Goal: Information Seeking & Learning: Learn about a topic

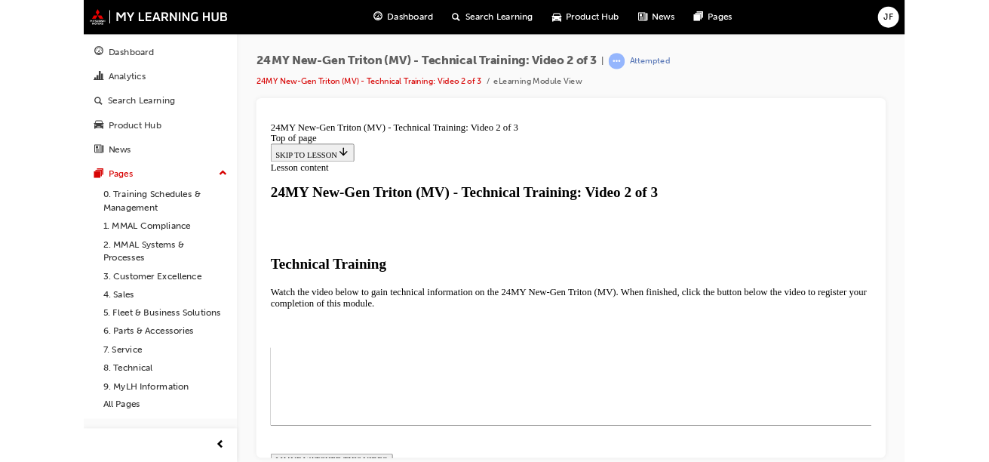
scroll to position [335, 0]
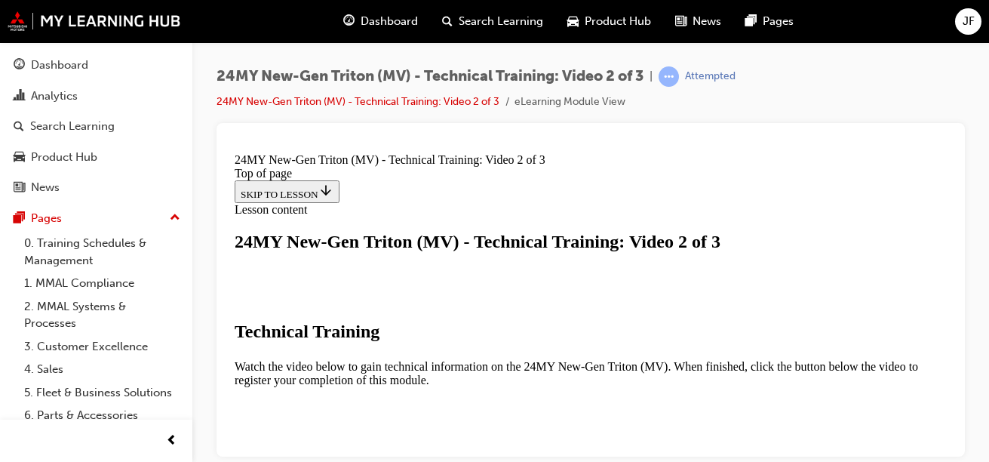
scroll to position [562, 0]
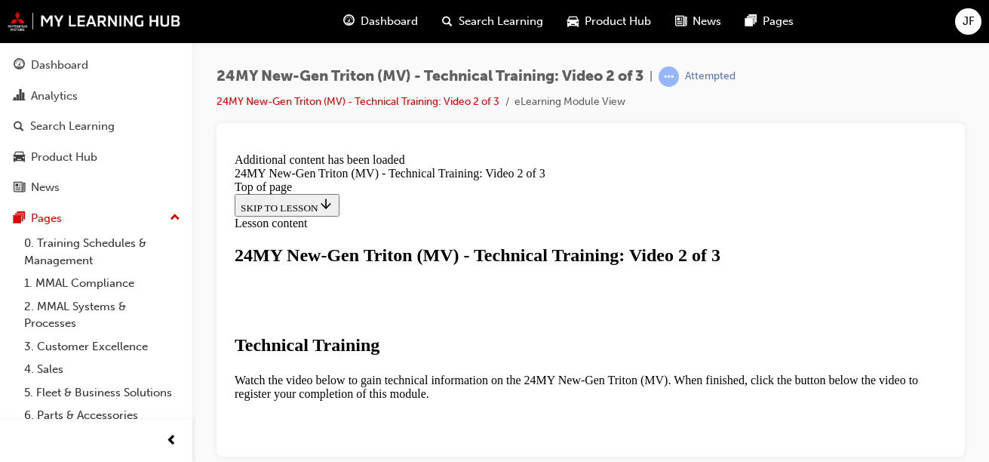
scroll to position [687, 0]
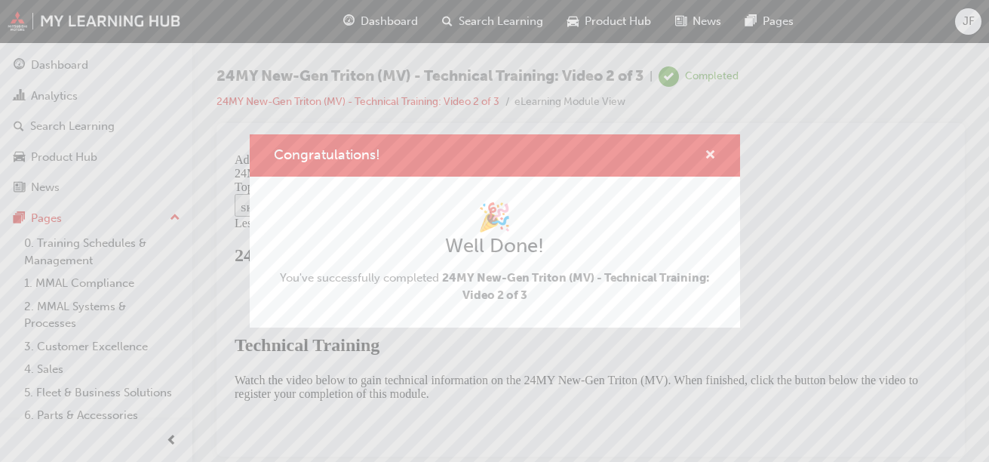
click at [707, 152] on span "cross-icon" at bounding box center [710, 156] width 11 height 14
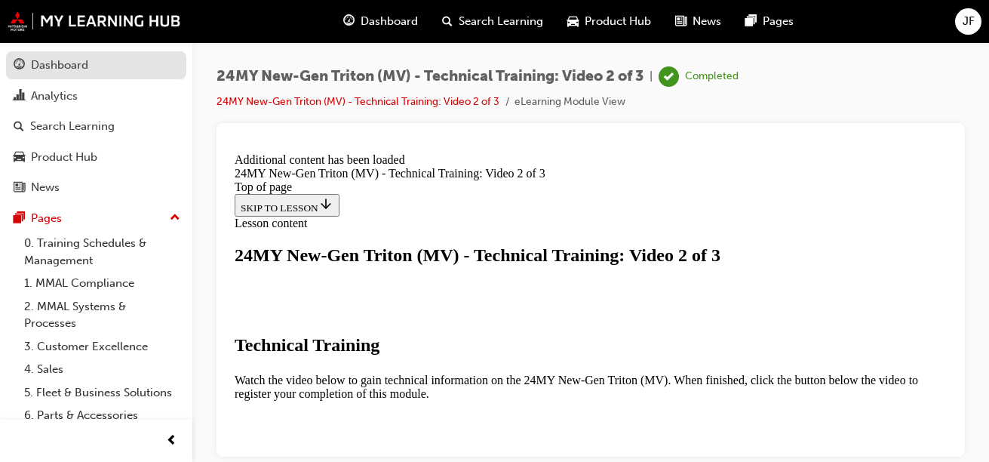
click at [143, 78] on link "Dashboard" at bounding box center [96, 65] width 180 height 28
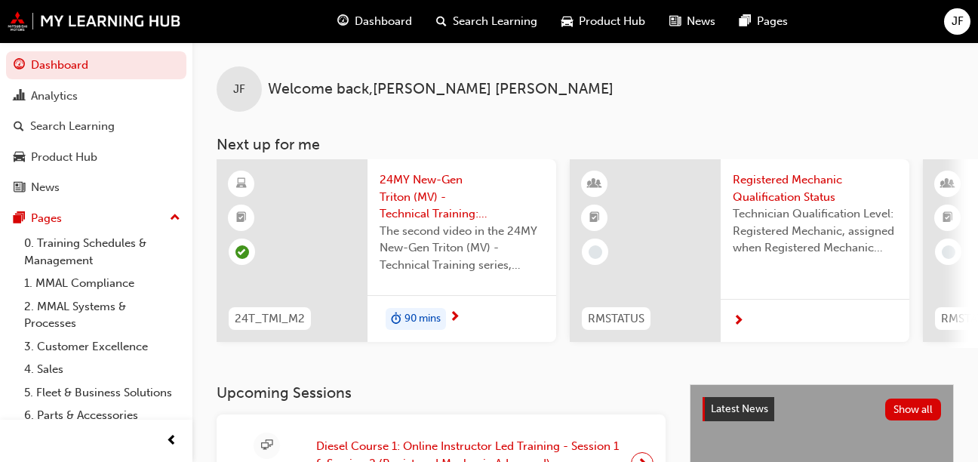
click at [463, 284] on div "24MY New-Gen Triton (MV) - Technical Training: Video 2 of 3 The second video in…" at bounding box center [461, 227] width 189 height 136
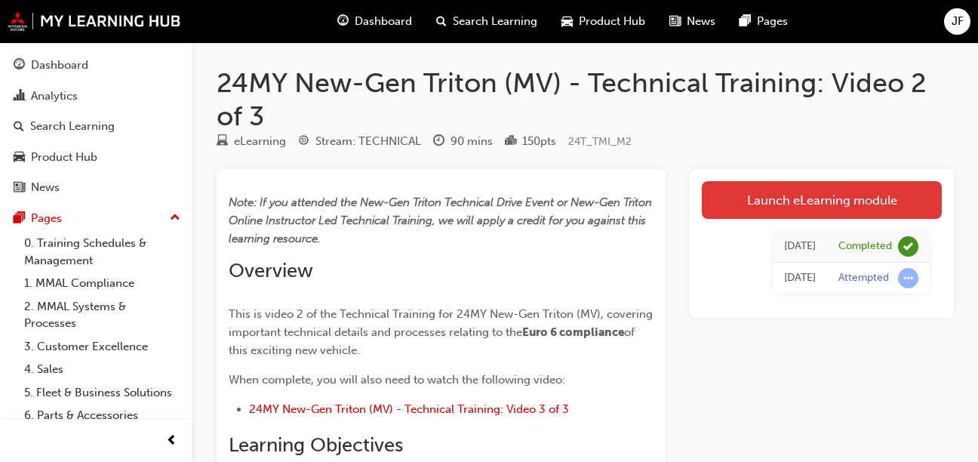
click at [792, 211] on link "Launch eLearning module" at bounding box center [822, 200] width 240 height 38
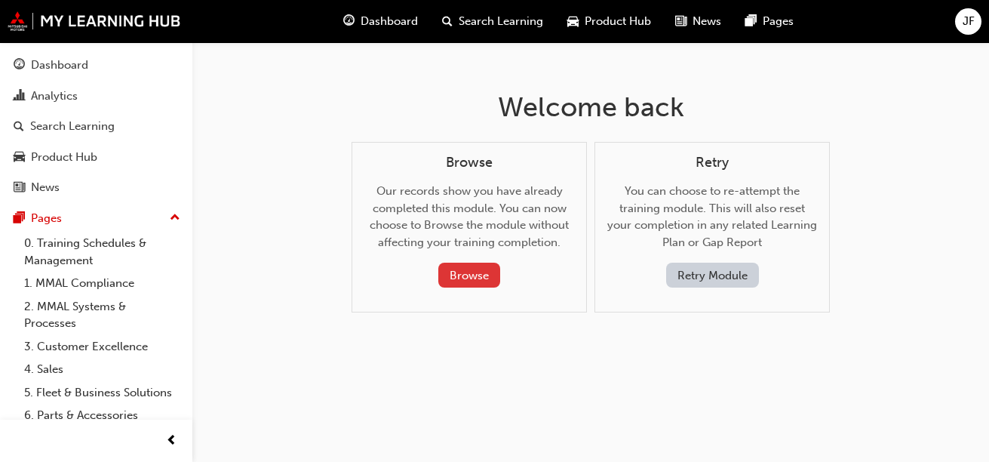
click at [478, 267] on button "Browse" at bounding box center [469, 275] width 62 height 25
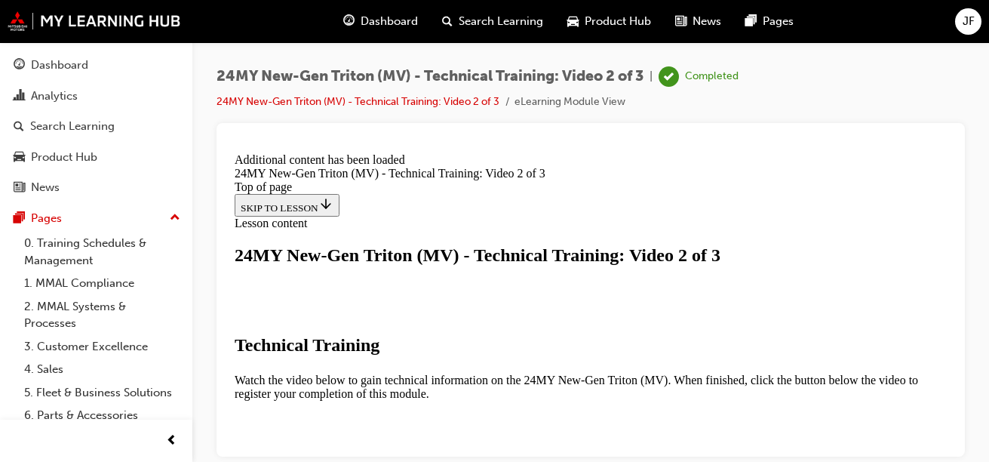
scroll to position [687, 0]
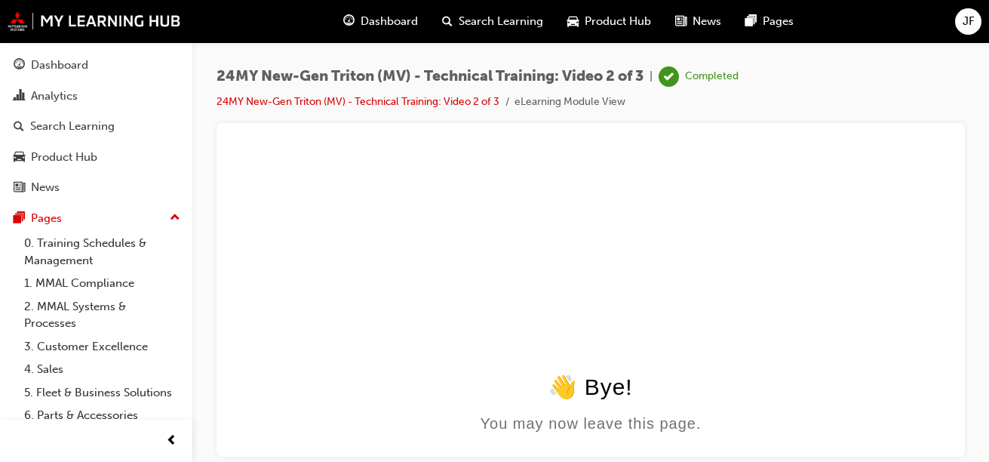
scroll to position [0, 0]
click at [101, 59] on div "Dashboard" at bounding box center [96, 65] width 165 height 19
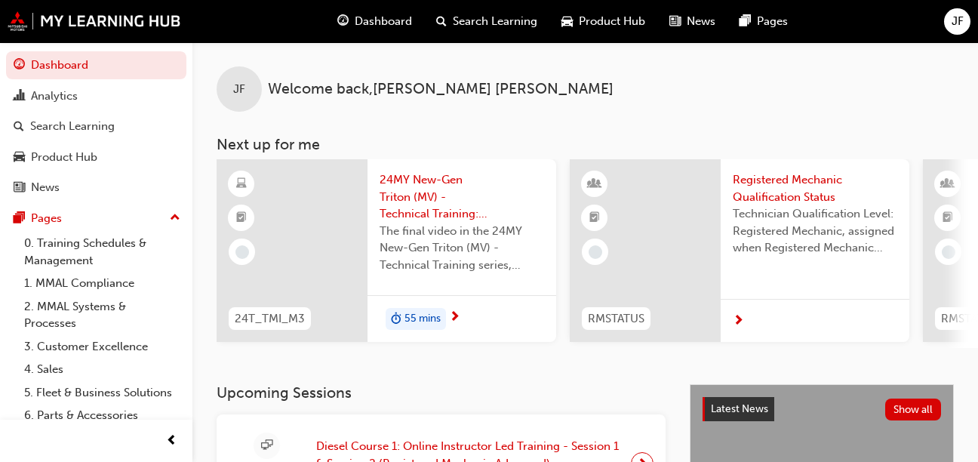
click at [455, 312] on span "next-icon" at bounding box center [454, 318] width 11 height 14
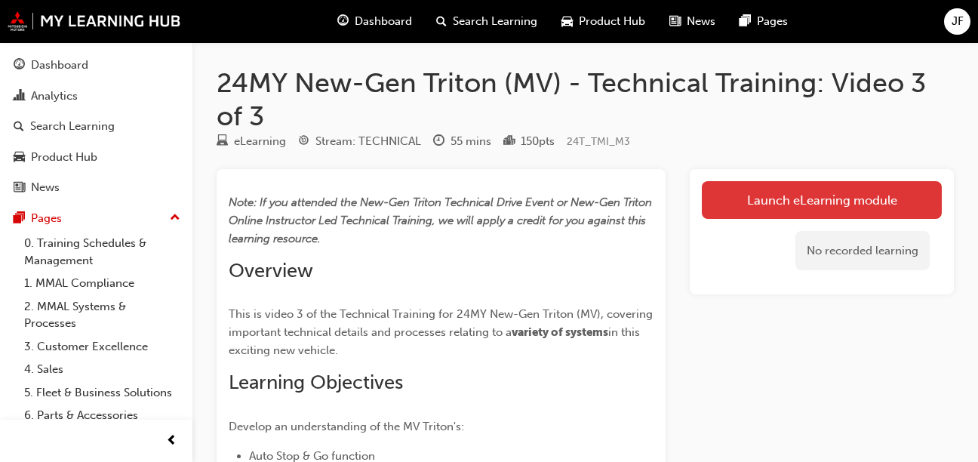
click at [762, 196] on link "Launch eLearning module" at bounding box center [822, 200] width 240 height 38
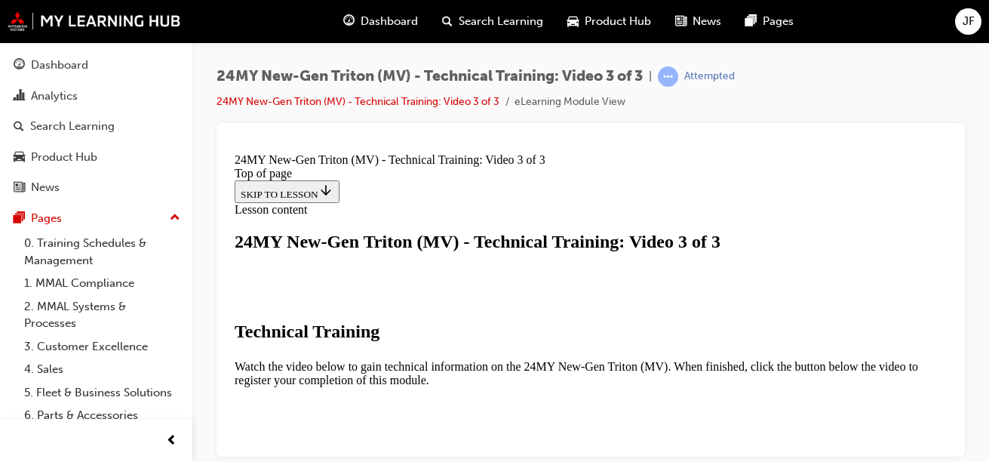
scroll to position [453, 0]
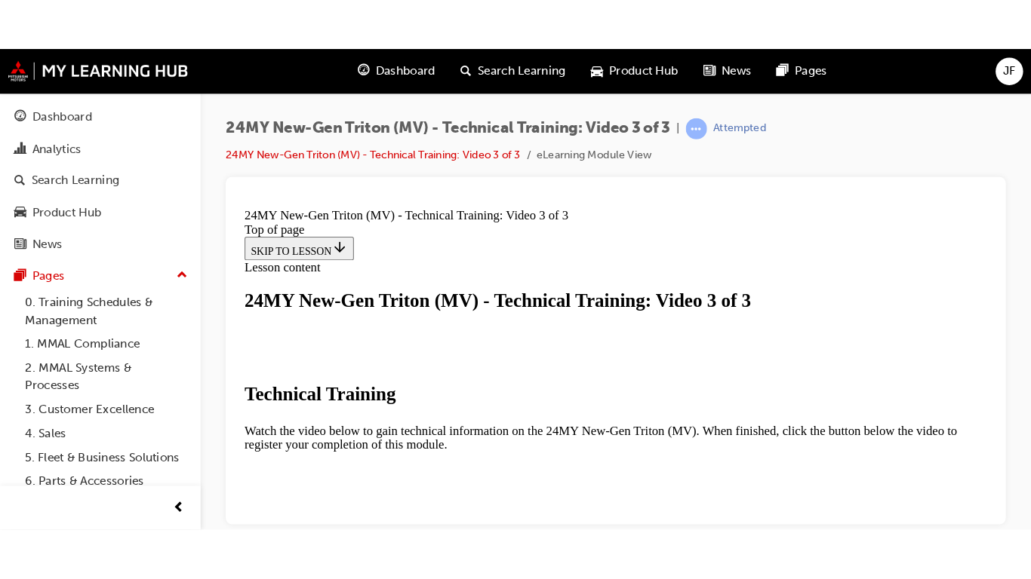
scroll to position [364, 0]
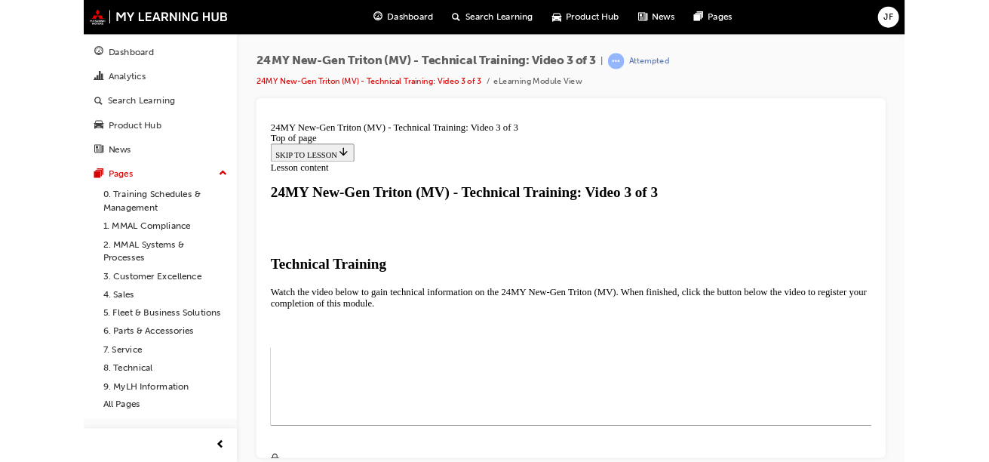
scroll to position [337, 0]
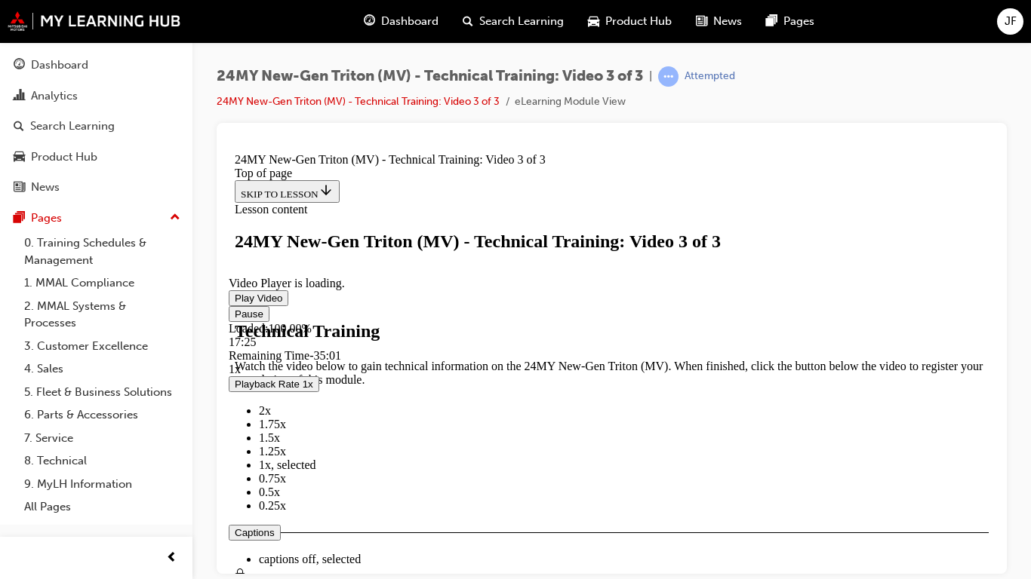
click at [324, 579] on span "Video player" at bounding box center [324, 585] width 0 height 11
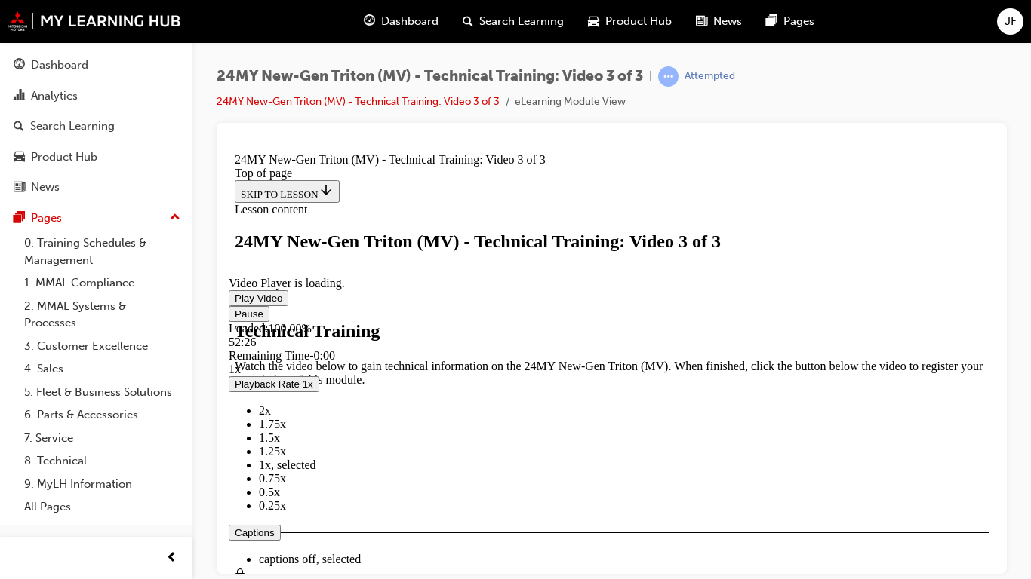
click at [324, 579] on span "Video player" at bounding box center [324, 585] width 0 height 11
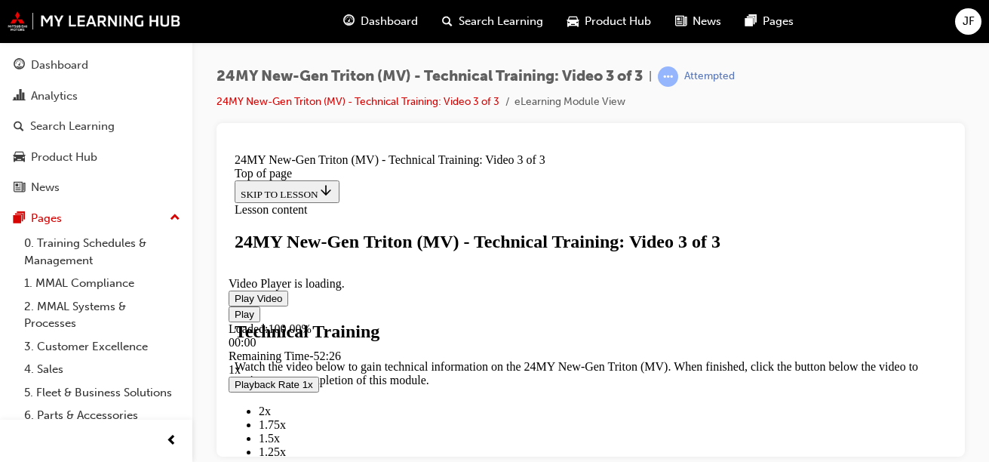
scroll to position [510, 0]
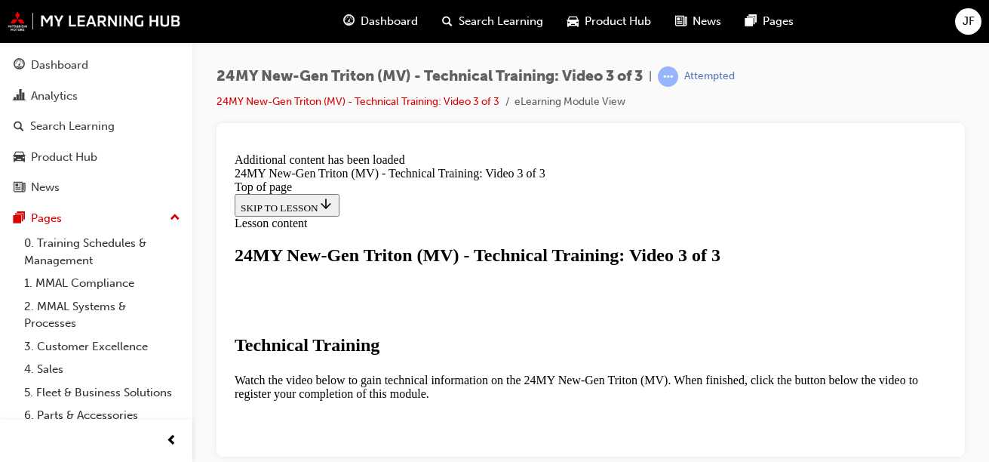
scroll to position [687, 0]
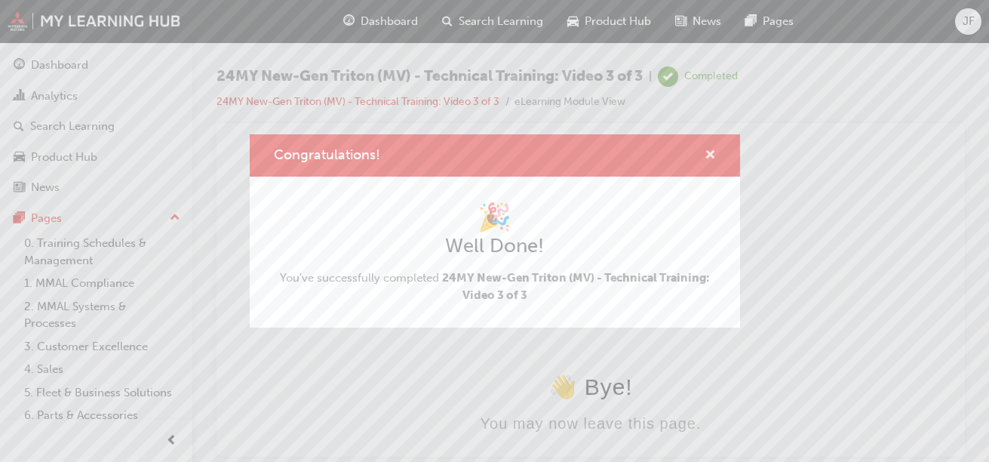
scroll to position [0, 0]
click at [712, 152] on span "cross-icon" at bounding box center [710, 156] width 11 height 14
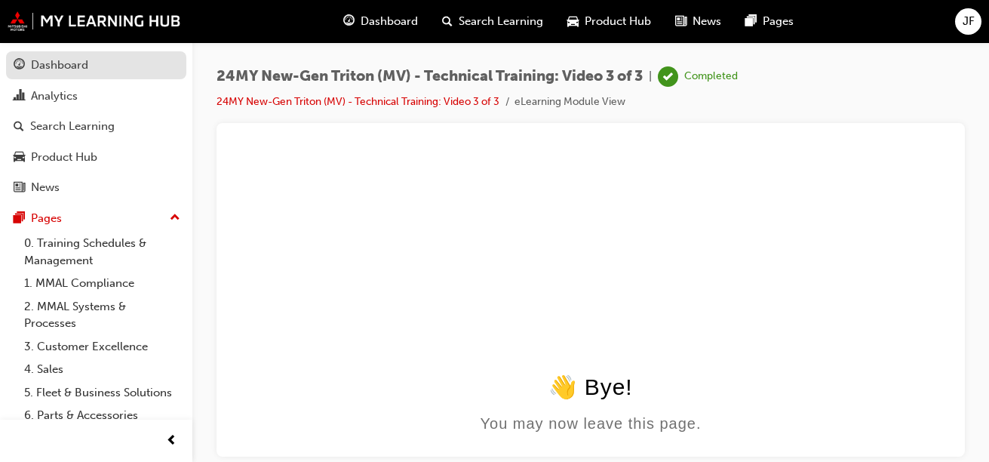
click at [115, 70] on div "Dashboard" at bounding box center [96, 65] width 165 height 19
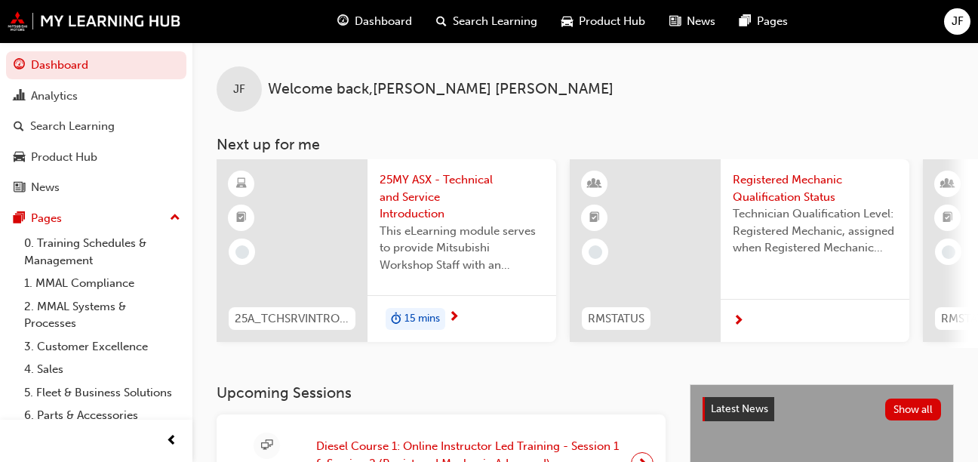
click at [459, 320] on span "next-icon" at bounding box center [453, 318] width 11 height 14
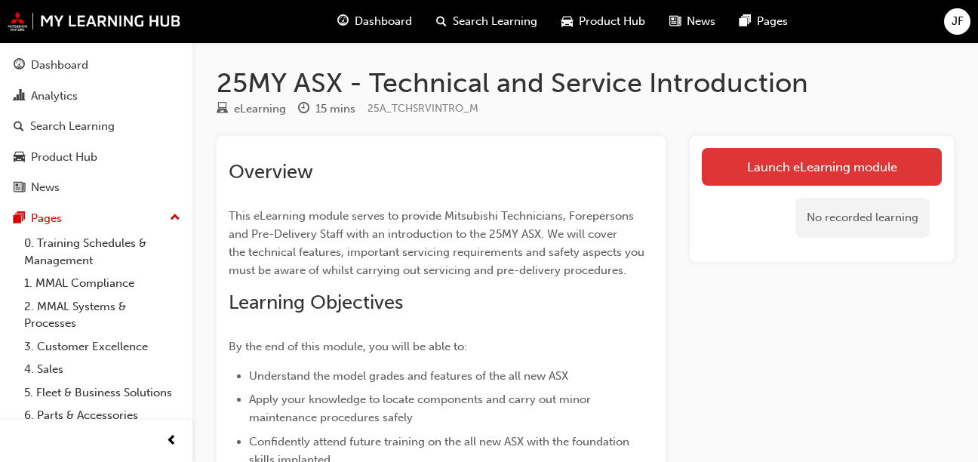
click at [730, 174] on link "Launch eLearning module" at bounding box center [822, 167] width 240 height 38
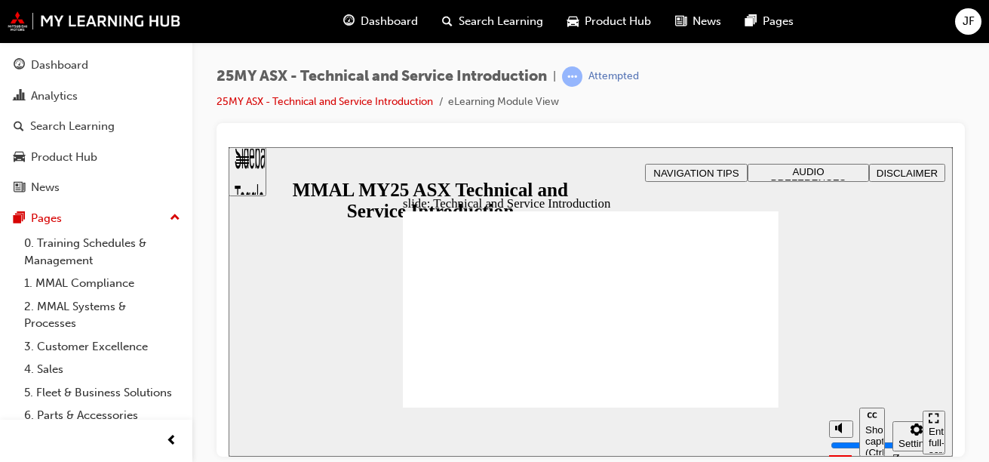
click at [935, 425] on div "Enter full-screen (Ctrl+Alt+F)" at bounding box center [934, 447] width 11 height 45
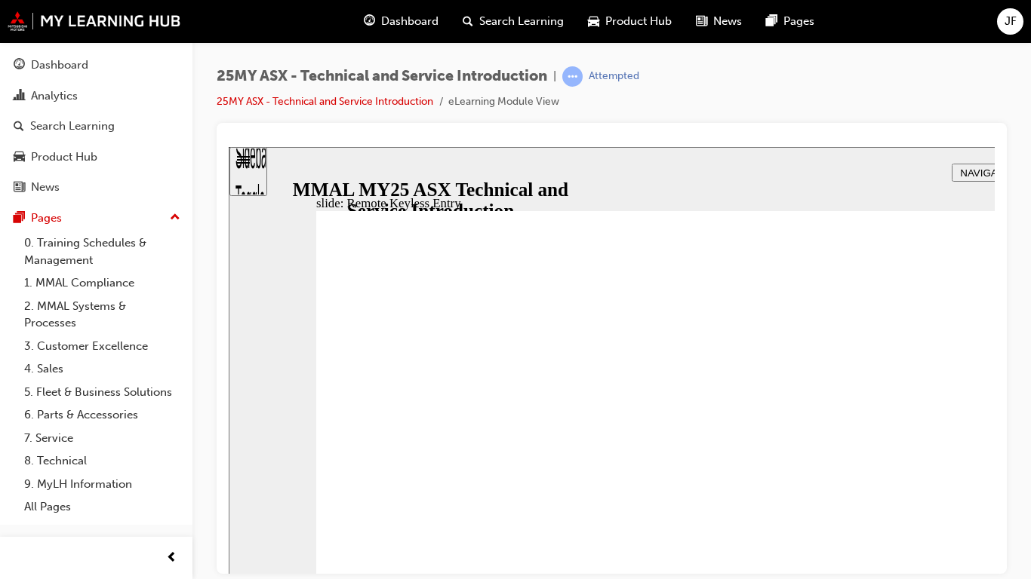
type input "18"
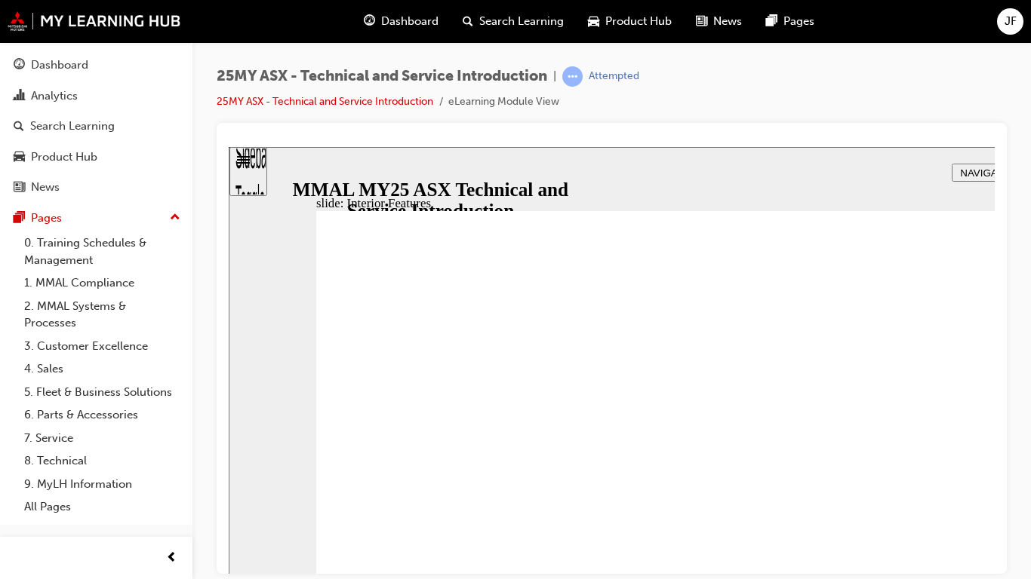
type input "17"
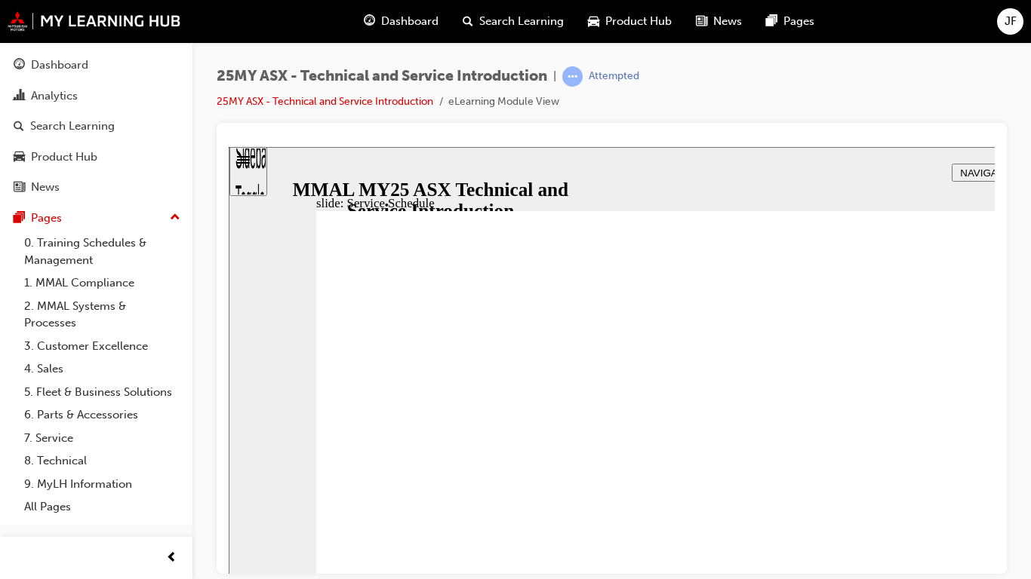
radio input "true"
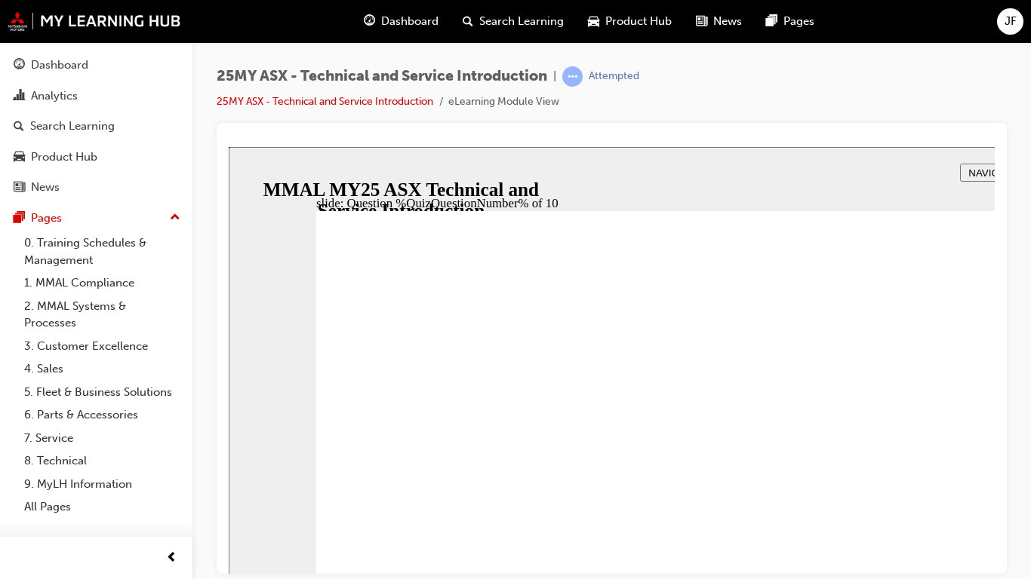
radio input "true"
drag, startPoint x: 795, startPoint y: 512, endPoint x: 534, endPoint y: 583, distance: 270.5
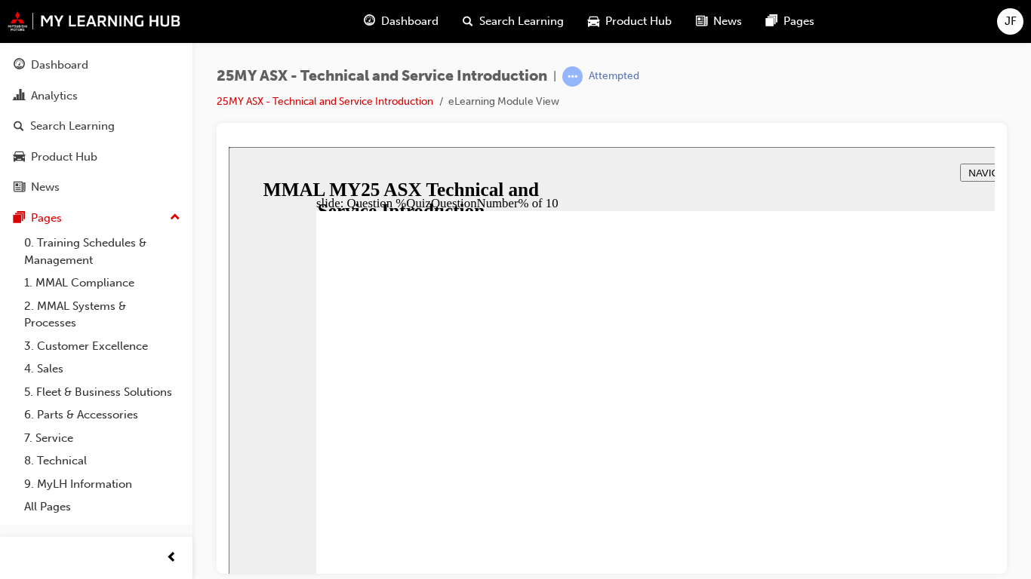
radio input "true"
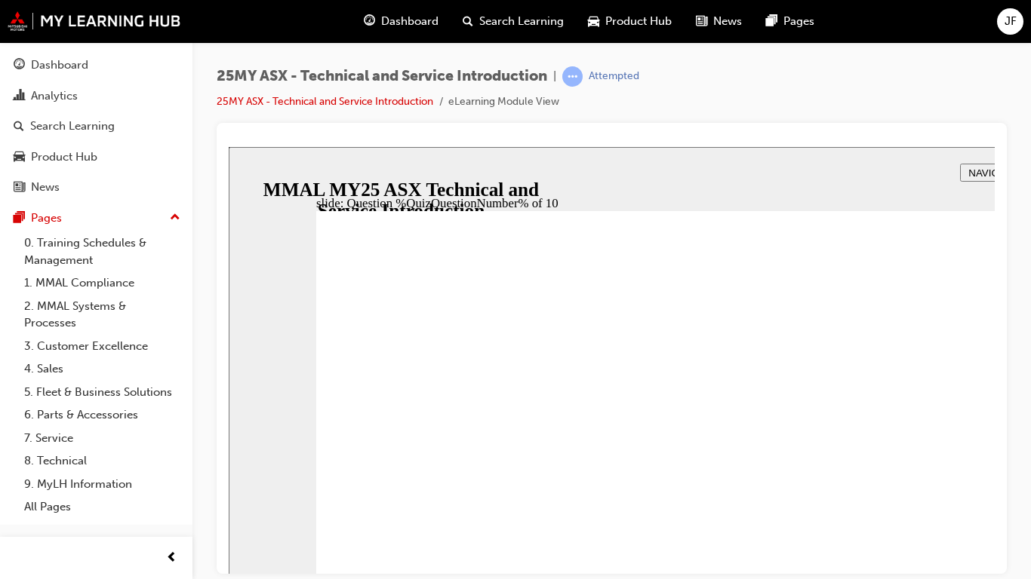
radio input "true"
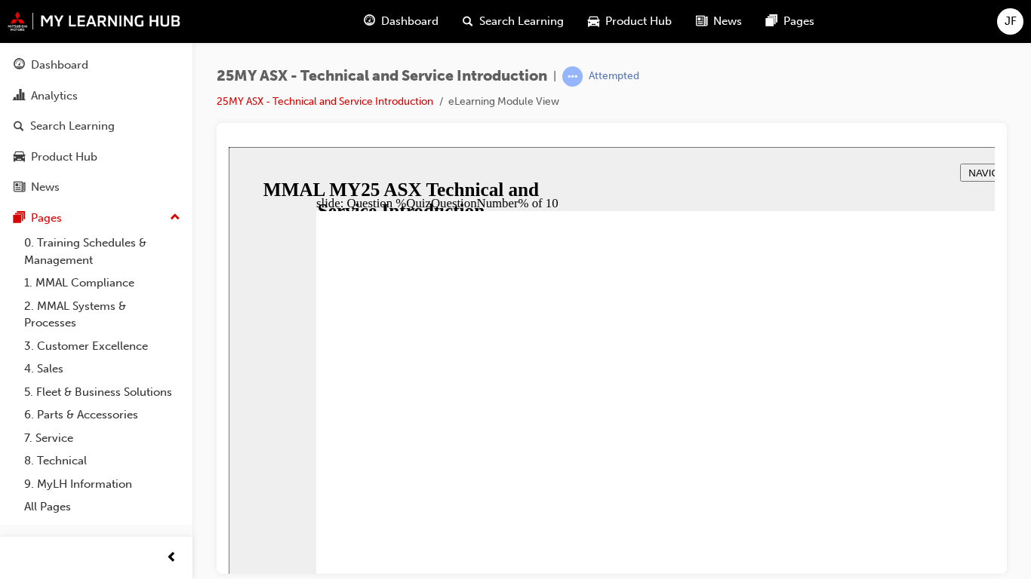
radio input "true"
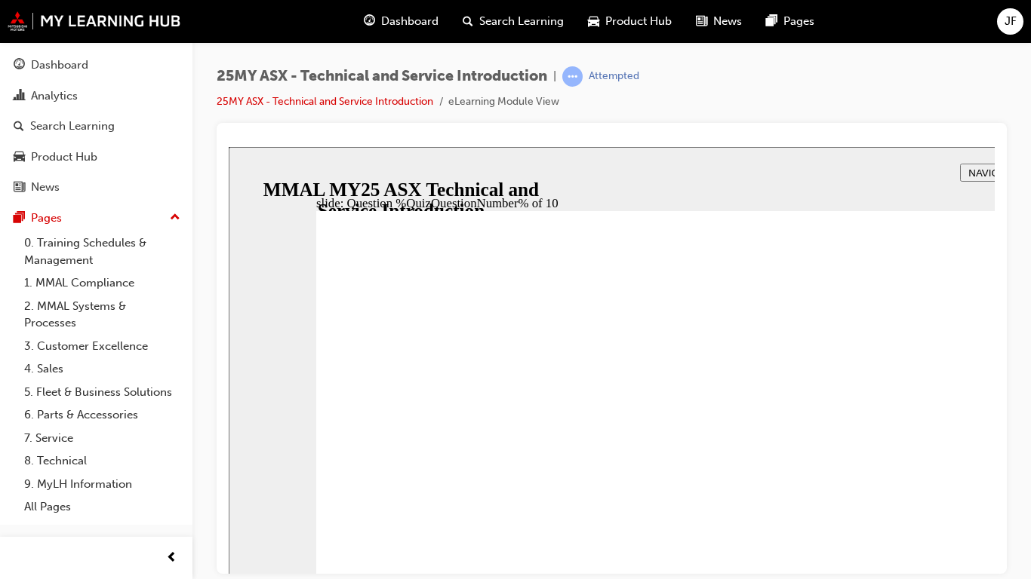
radio input "true"
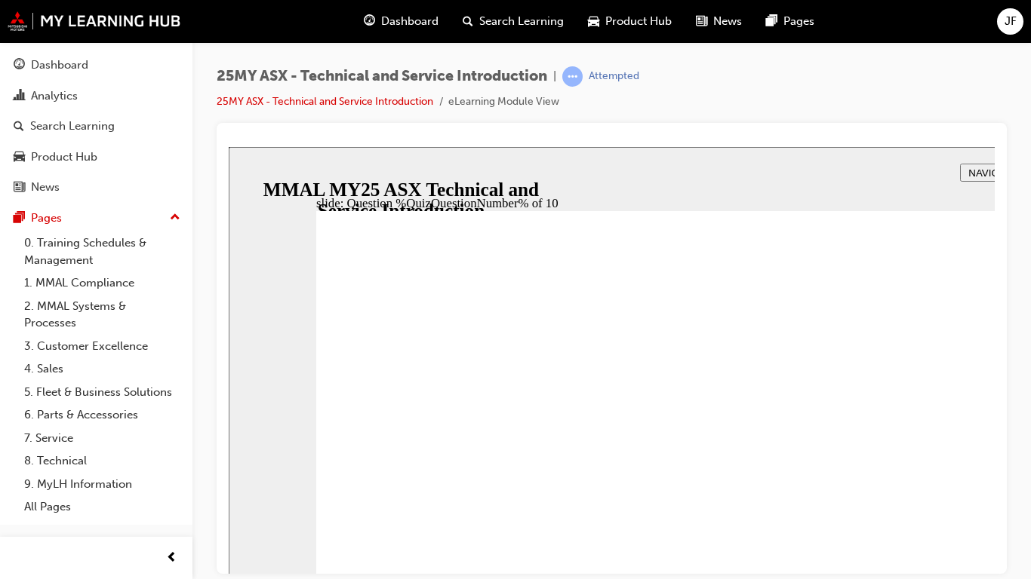
radio input "true"
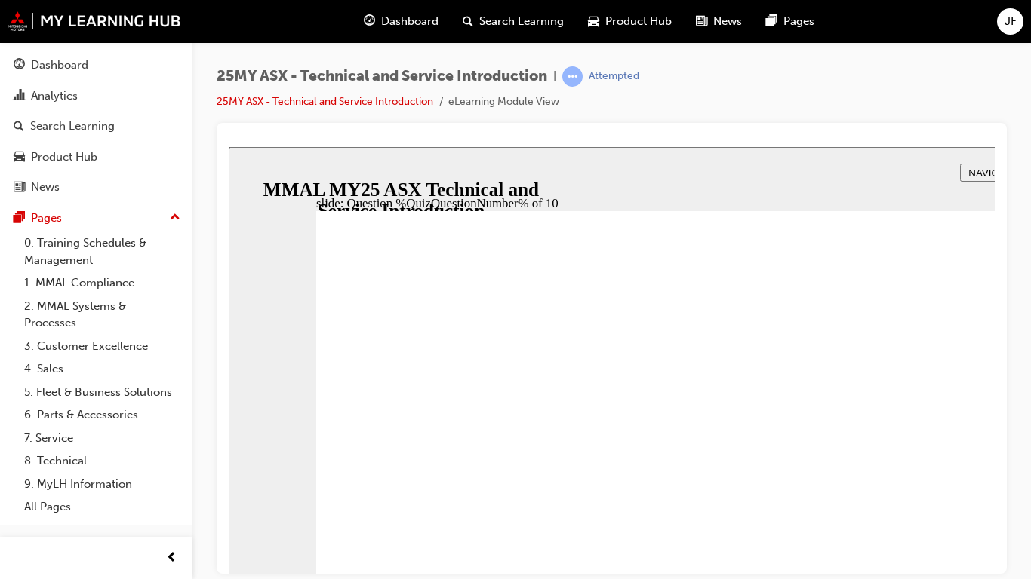
radio input "true"
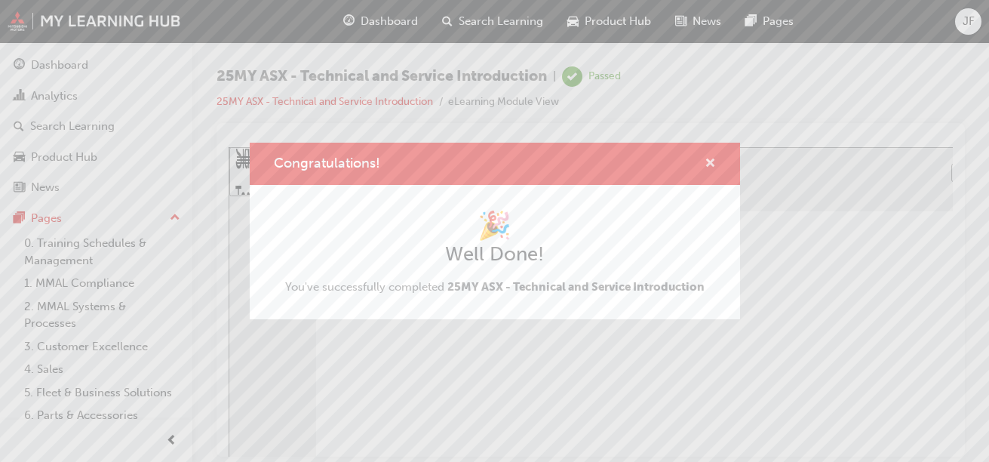
click at [712, 166] on span "cross-icon" at bounding box center [710, 165] width 11 height 14
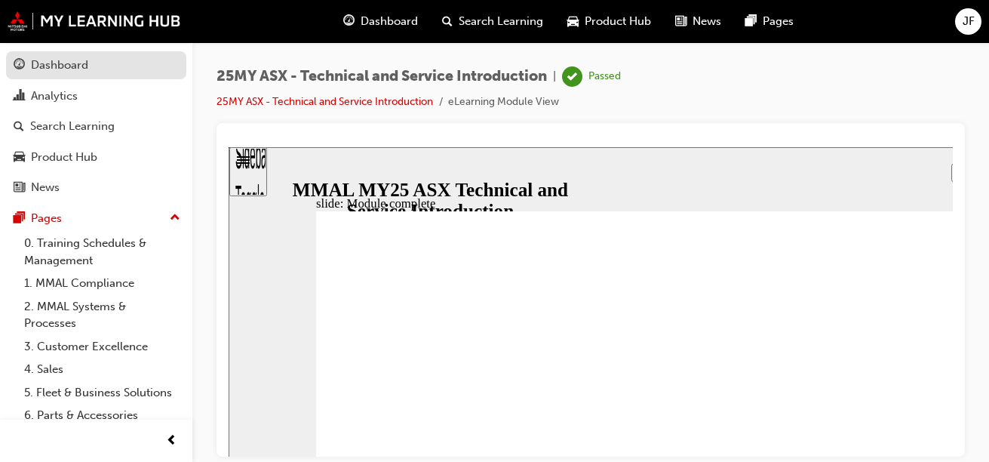
click at [139, 67] on div "Dashboard" at bounding box center [96, 65] width 165 height 19
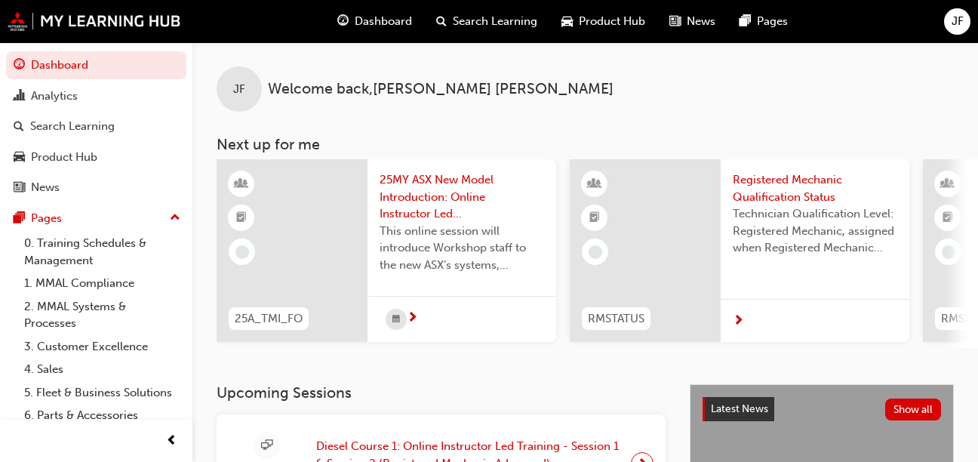
click at [456, 330] on div at bounding box center [461, 319] width 189 height 46
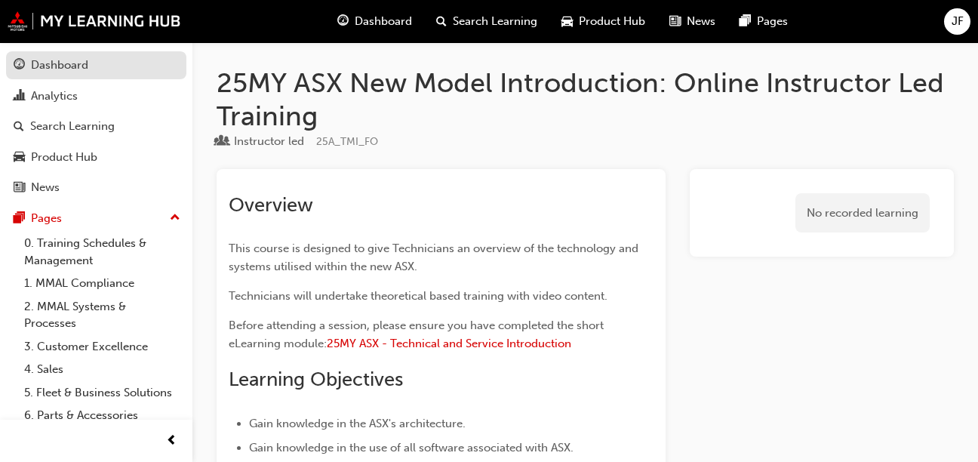
click at [115, 55] on link "Dashboard" at bounding box center [96, 65] width 180 height 28
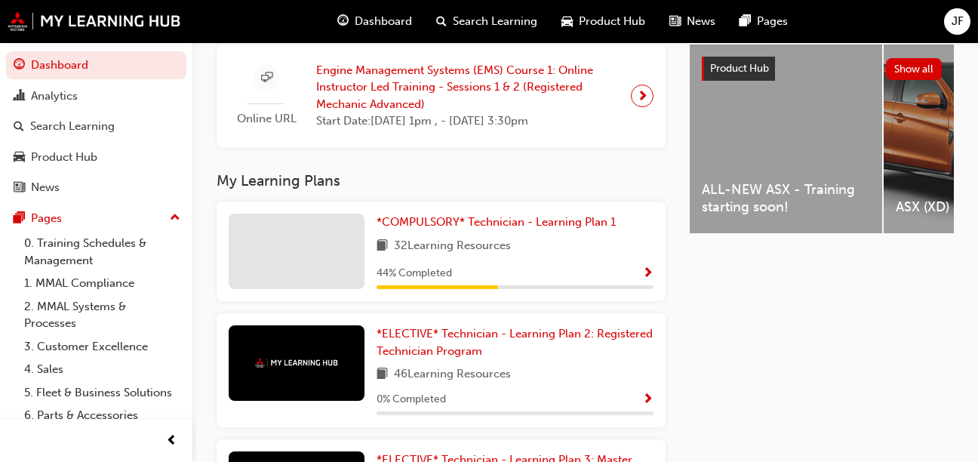
scroll to position [594, 0]
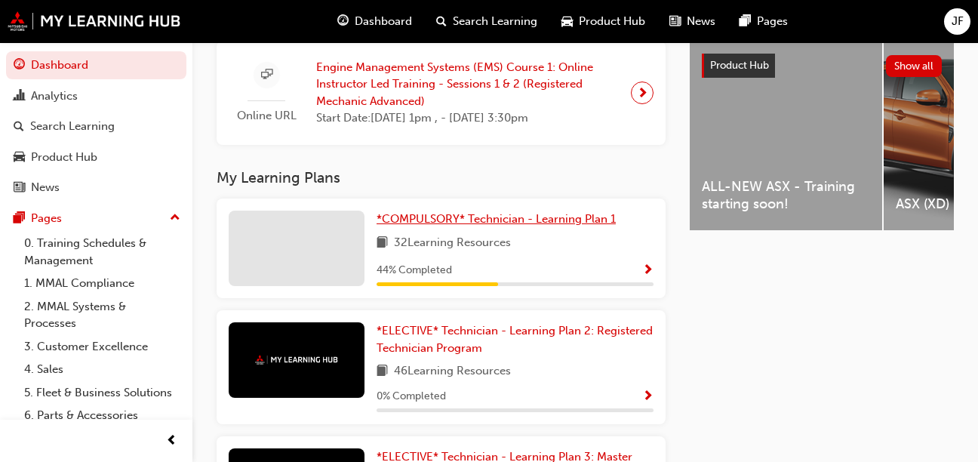
click at [531, 226] on span "*COMPULSORY* Technician - Learning Plan 1" at bounding box center [495, 219] width 239 height 14
